Goal: Transaction & Acquisition: Purchase product/service

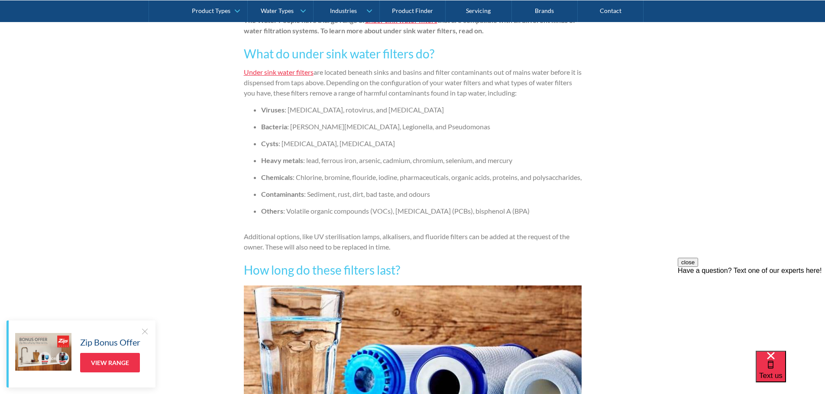
scroll to position [606, 0]
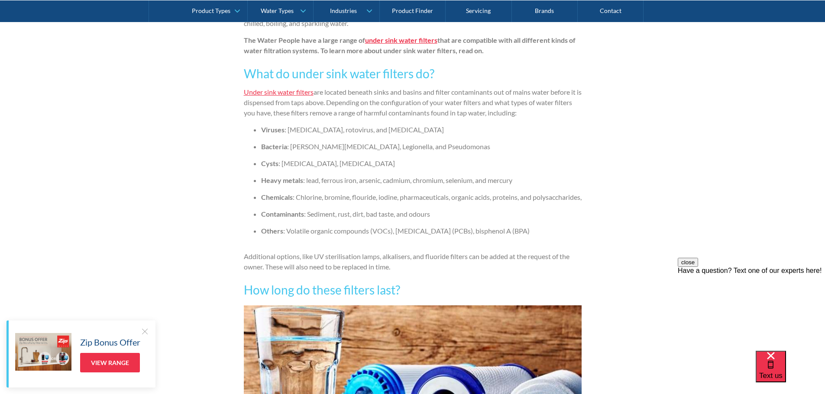
click at [400, 40] on strong "under sink water filters" at bounding box center [401, 40] width 72 height 8
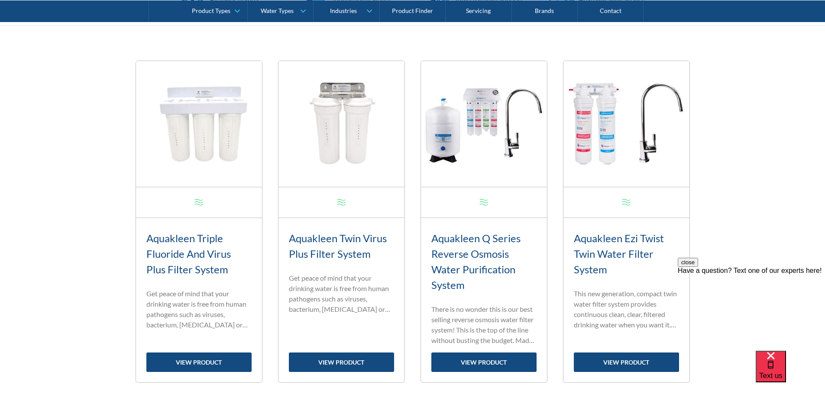
scroll to position [346, 0]
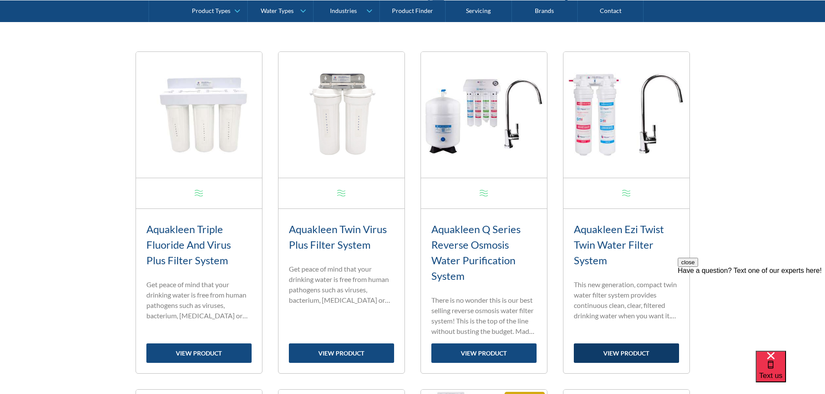
click at [615, 352] on link "view product" at bounding box center [626, 353] width 105 height 19
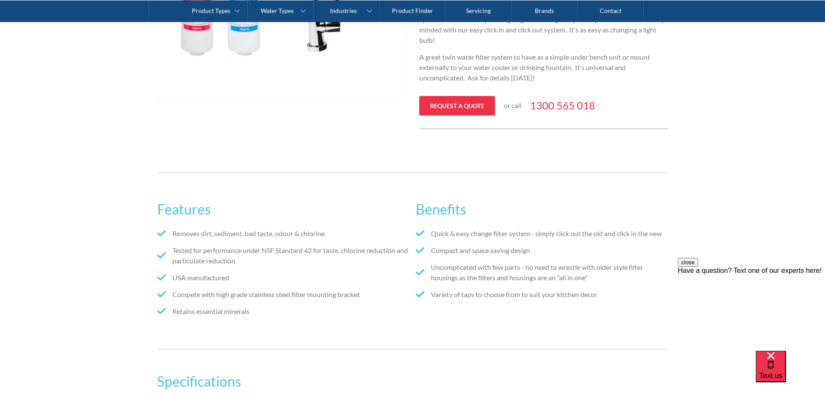
scroll to position [346, 0]
